Goal: Communication & Community: Participate in discussion

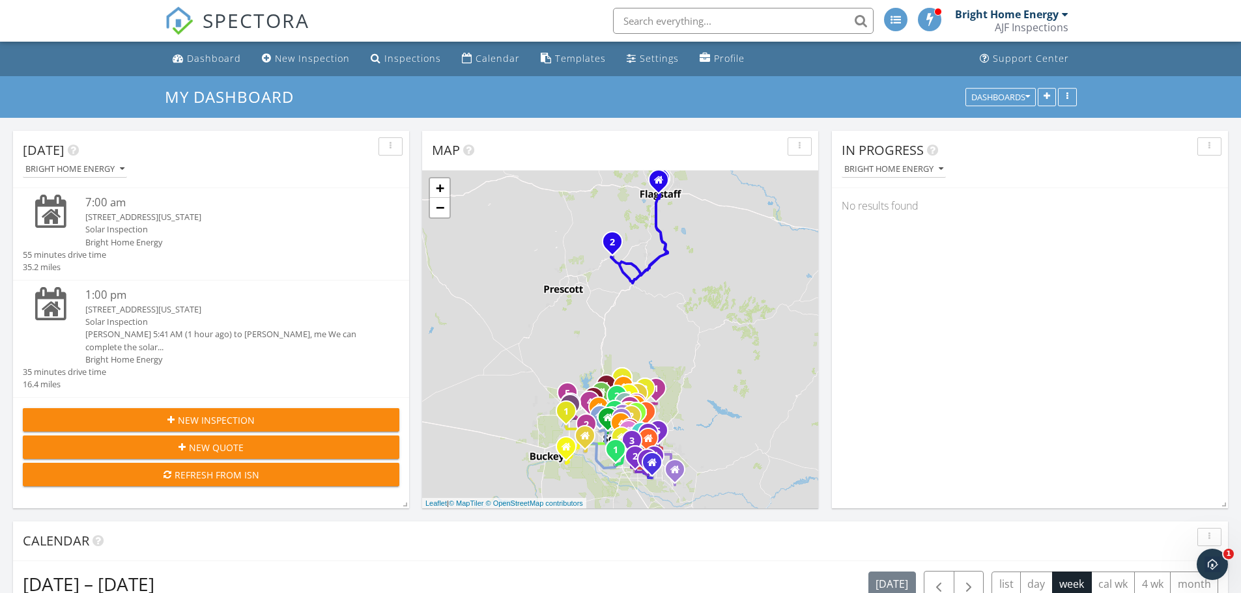
scroll to position [1206, 1261]
click at [94, 298] on div "1:00 pm" at bounding box center [226, 295] width 283 height 16
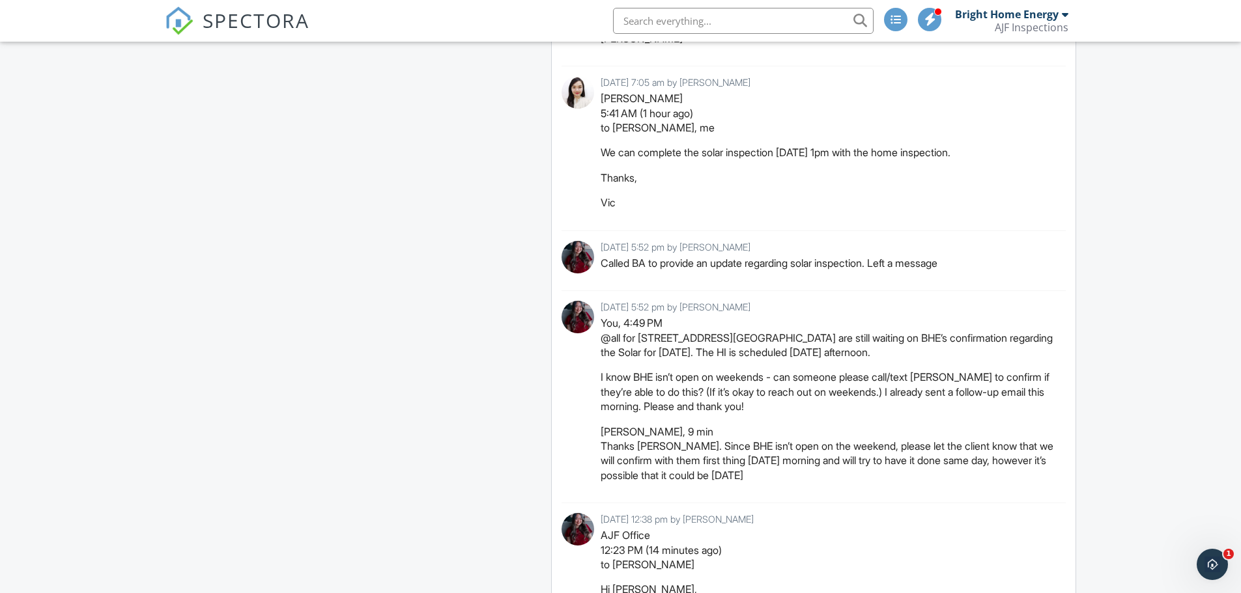
scroll to position [2215, 0]
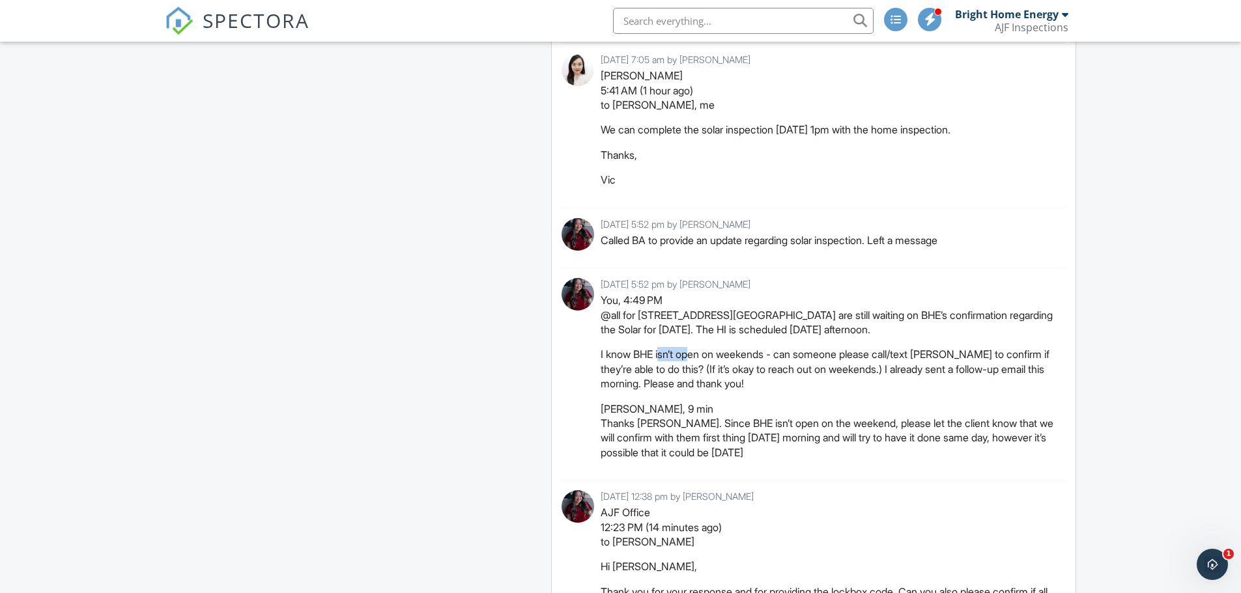
drag, startPoint x: 673, startPoint y: 369, endPoint x: 707, endPoint y: 371, distance: 34.5
click at [706, 371] on p "I know BHE isn’t open on weekends - can someone please call/text Vic to confirm…" at bounding box center [829, 369] width 456 height 44
drag, startPoint x: 796, startPoint y: 371, endPoint x: 805, endPoint y: 371, distance: 9.1
click at [801, 371] on p "I know BHE isn’t open on weekends - can someone please call/text Vic to confirm…" at bounding box center [829, 369] width 456 height 44
drag, startPoint x: 875, startPoint y: 371, endPoint x: 939, endPoint y: 371, distance: 64.5
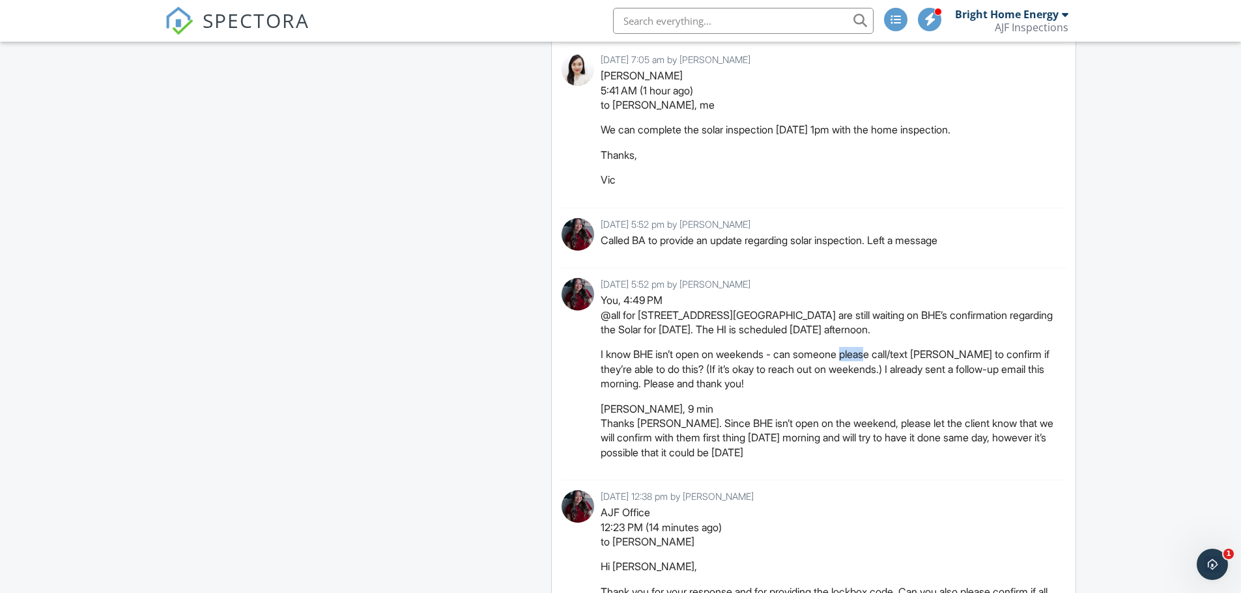
click at [920, 371] on p "I know BHE isn’t open on weekends - can someone please call/text Vic to confirm…" at bounding box center [829, 369] width 456 height 44
click at [976, 371] on p "I know BHE isn’t open on weekends - can someone please call/text Vic to confirm…" at bounding box center [829, 369] width 456 height 44
drag, startPoint x: 651, startPoint y: 385, endPoint x: 685, endPoint y: 380, distance: 33.5
click at [681, 381] on p "I know BHE isn’t open on weekends - can someone please call/text Vic to confirm…" at bounding box center [829, 369] width 456 height 44
drag, startPoint x: 750, startPoint y: 386, endPoint x: 797, endPoint y: 384, distance: 47.6
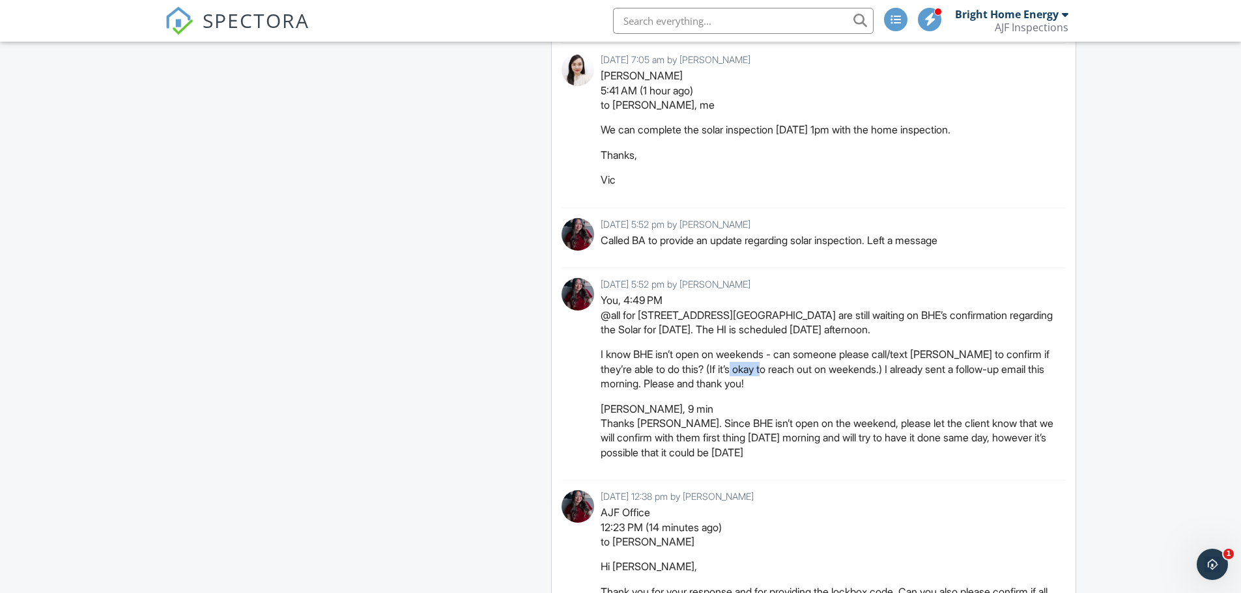
click at [789, 384] on p "I know BHE isn’t open on weekends - can someone please call/text Vic to confirm…" at bounding box center [829, 369] width 456 height 44
drag, startPoint x: 696, startPoint y: 388, endPoint x: 745, endPoint y: 386, distance: 48.9
click at [727, 386] on p "I know BHE isn’t open on weekends - can someone please call/text Vic to confirm…" at bounding box center [829, 369] width 456 height 44
drag, startPoint x: 812, startPoint y: 386, endPoint x: 826, endPoint y: 385, distance: 14.3
click at [819, 386] on p "I know BHE isn’t open on weekends - can someone please call/text Vic to confirm…" at bounding box center [829, 369] width 456 height 44
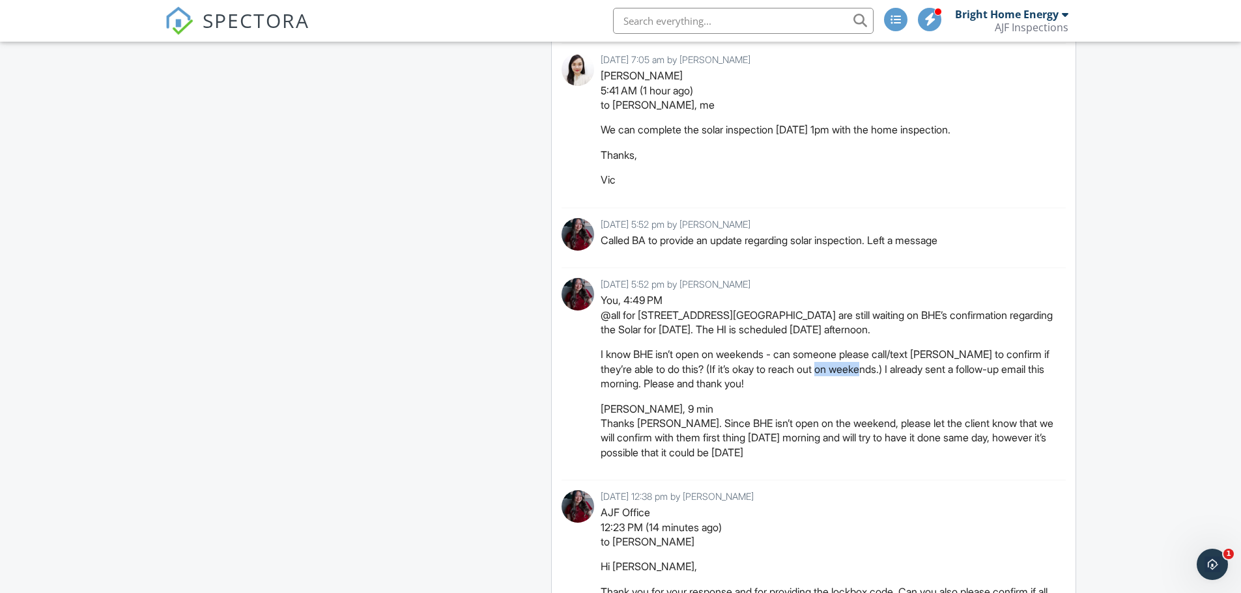
drag, startPoint x: 860, startPoint y: 384, endPoint x: 922, endPoint y: 386, distance: 61.9
click at [885, 386] on p "I know BHE isn’t open on weekends - can someone please call/text Vic to confirm…" at bounding box center [829, 369] width 456 height 44
drag, startPoint x: 967, startPoint y: 386, endPoint x: 978, endPoint y: 386, distance: 10.4
click at [969, 386] on p "I know BHE isn’t open on weekends - can someone please call/text Vic to confirm…" at bounding box center [829, 369] width 456 height 44
drag, startPoint x: 649, startPoint y: 400, endPoint x: 662, endPoint y: 400, distance: 13.7
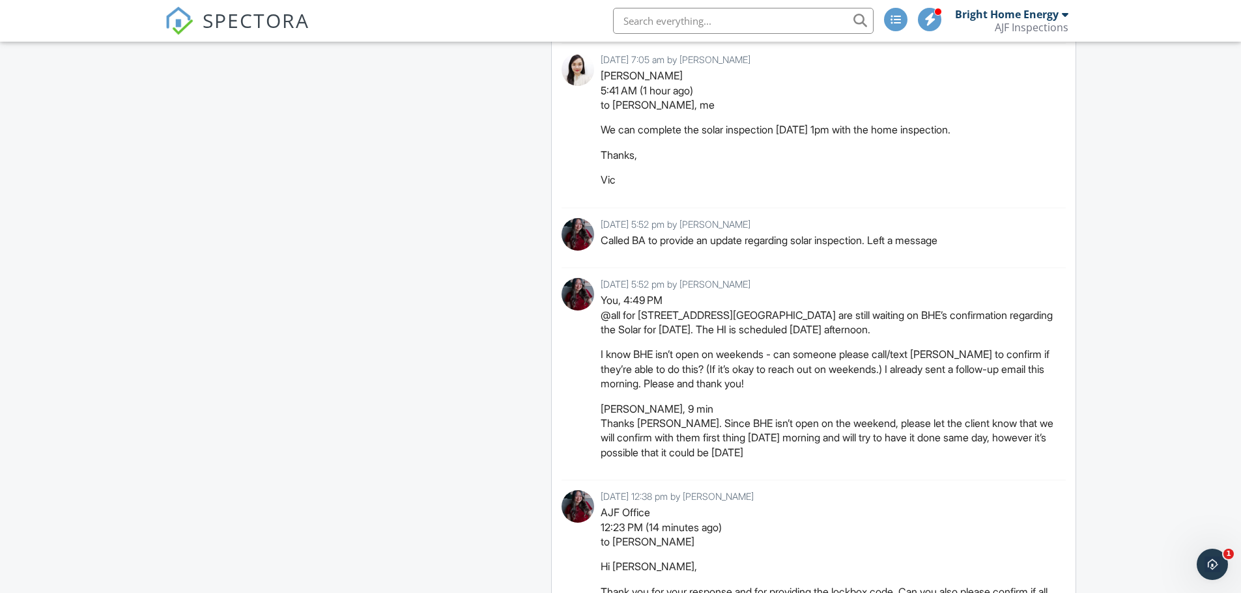
click at [660, 391] on p "I know BHE isn’t open on weekends - can someone please call/text Vic to confirm…" at bounding box center [829, 369] width 456 height 44
drag, startPoint x: 789, startPoint y: 330, endPoint x: 827, endPoint y: 330, distance: 37.8
click at [826, 330] on p "You, 4:49 PM @all for 28423 N 139th St, we are still waiting on BHE’s confirmat…" at bounding box center [829, 315] width 456 height 44
drag, startPoint x: 673, startPoint y: 346, endPoint x: 699, endPoint y: 345, distance: 25.4
click at [694, 337] on p "You, 4:49 PM @all for 28423 N 139th St, we are still waiting on BHE’s confirmat…" at bounding box center [829, 315] width 456 height 44
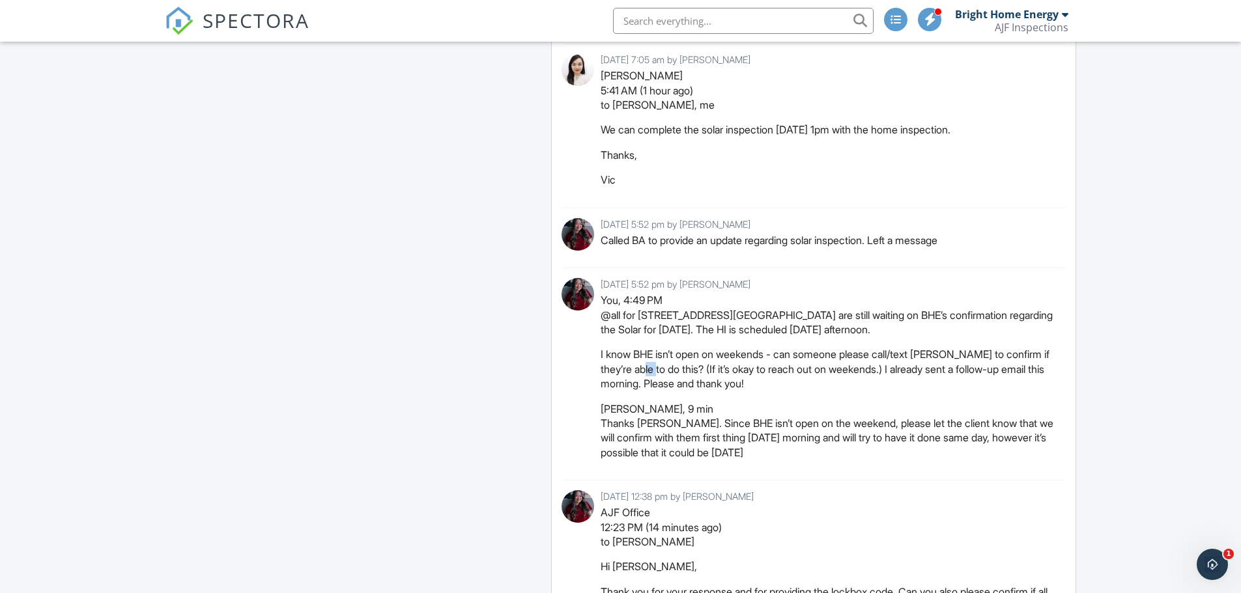
drag, startPoint x: 668, startPoint y: 384, endPoint x: 718, endPoint y: 378, distance: 51.1
click at [694, 379] on p "I know BHE isn’t open on weekends - can someone please call/text Vic to confirm…" at bounding box center [829, 369] width 456 height 44
drag, startPoint x: 616, startPoint y: 393, endPoint x: 629, endPoint y: 392, distance: 12.4
click at [628, 391] on p "I know BHE isn’t open on weekends - can someone please call/text Vic to confirm…" at bounding box center [829, 369] width 456 height 44
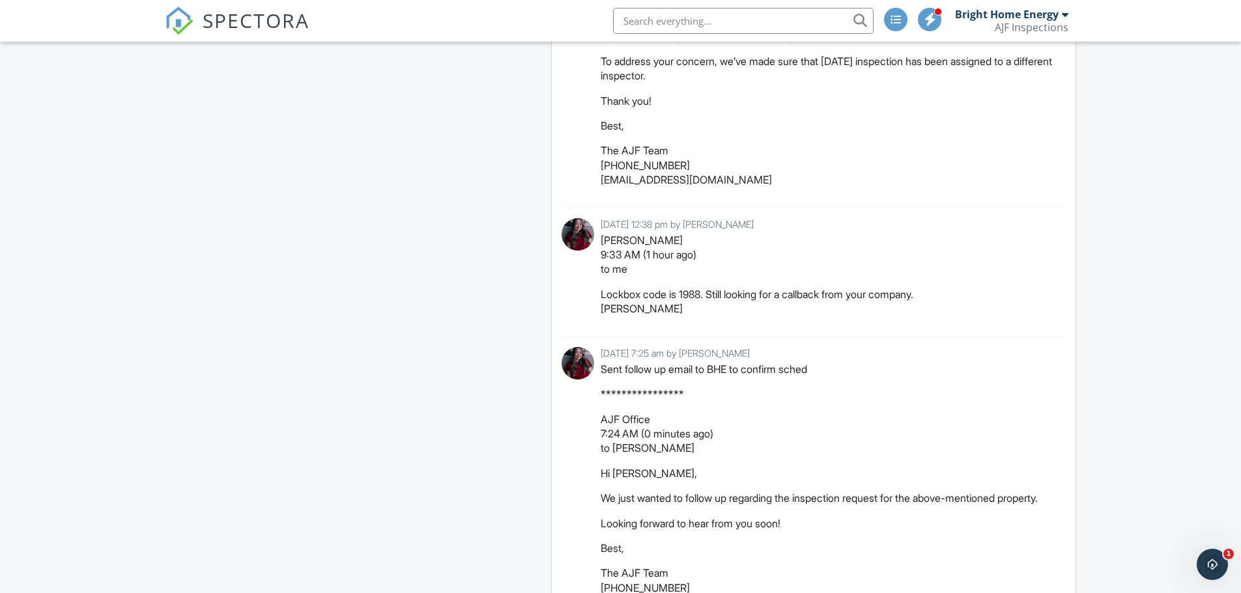
scroll to position [2904, 0]
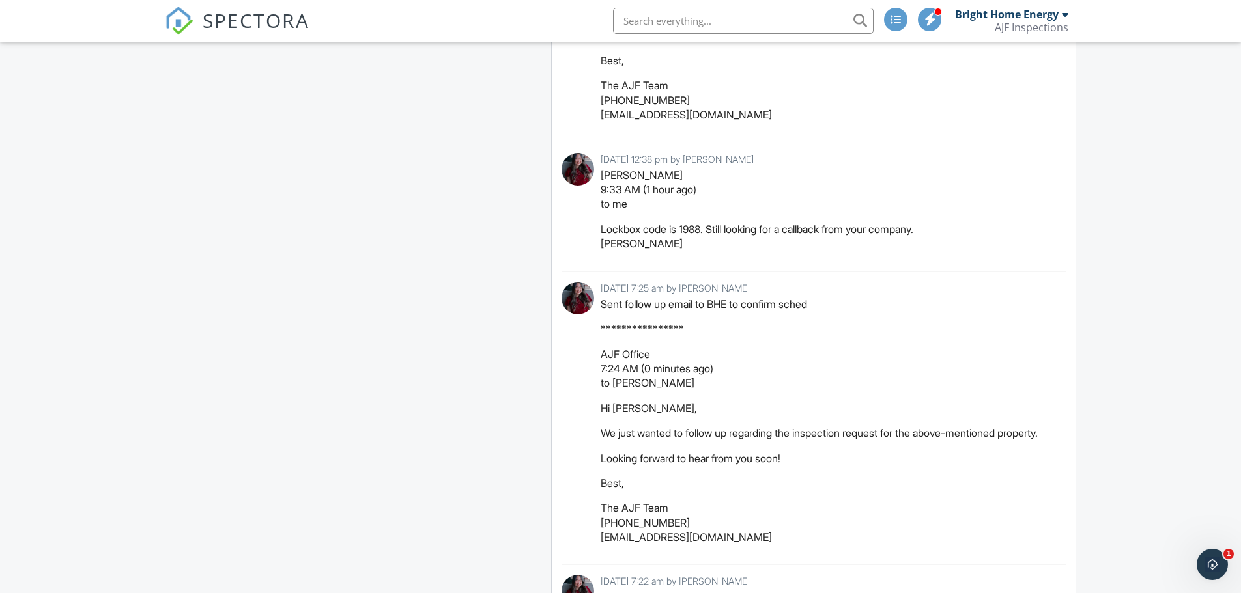
click at [168, 14] on img at bounding box center [179, 21] width 29 height 29
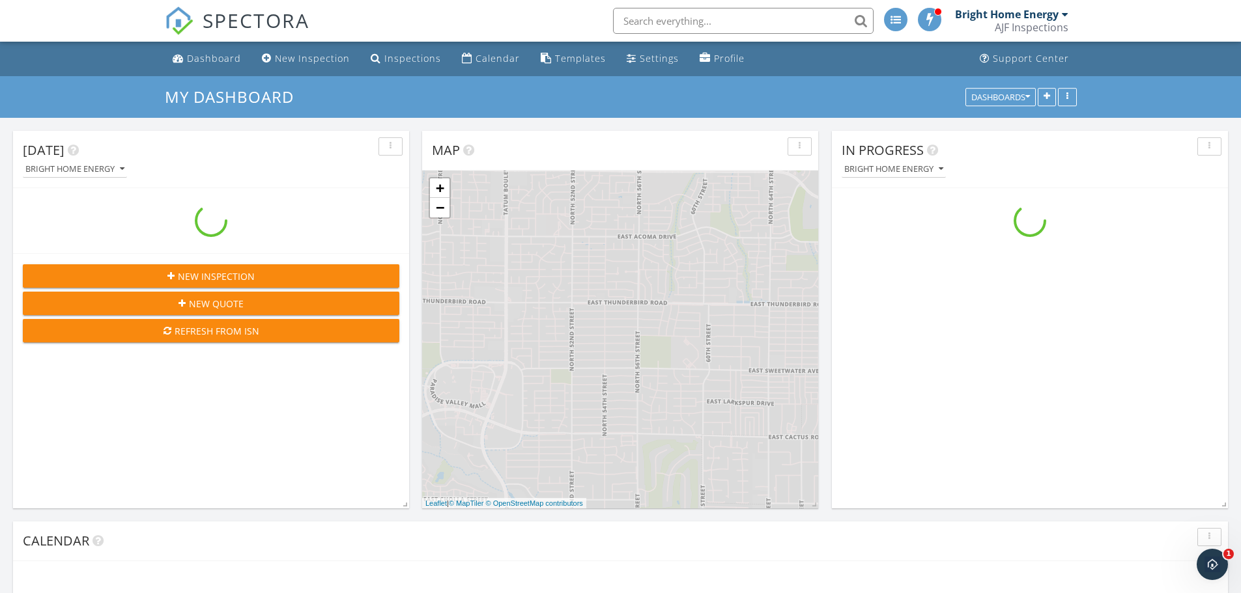
scroll to position [1206, 1261]
